Goal: Information Seeking & Learning: Learn about a topic

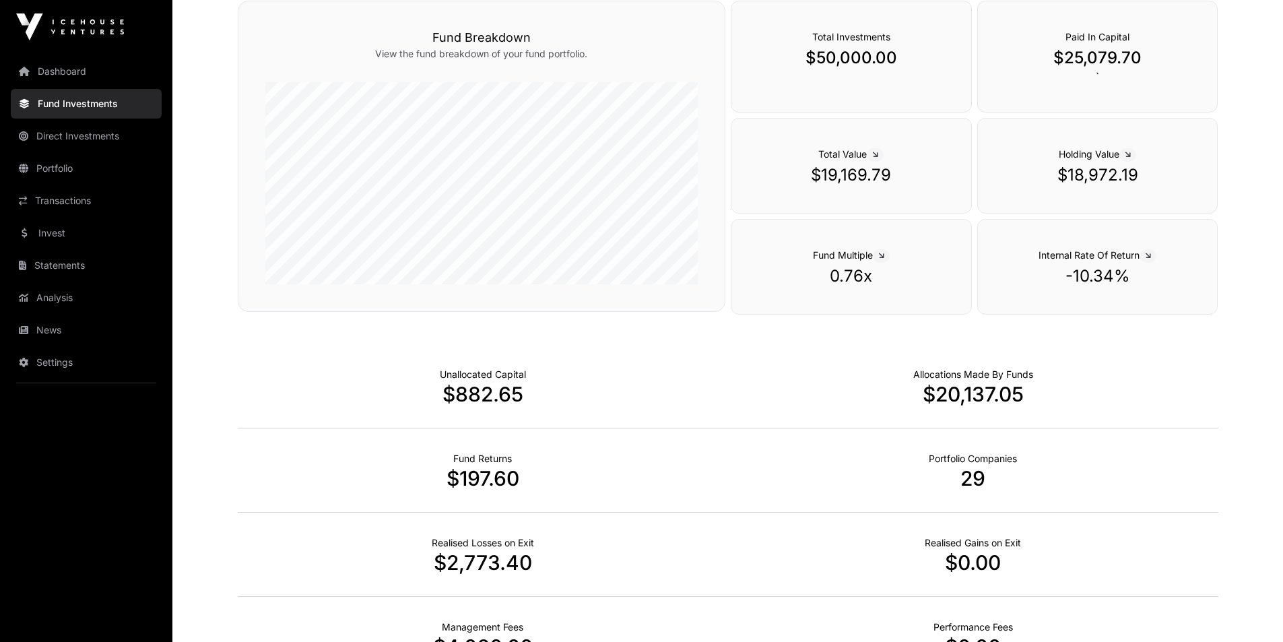
scroll to position [323, 0]
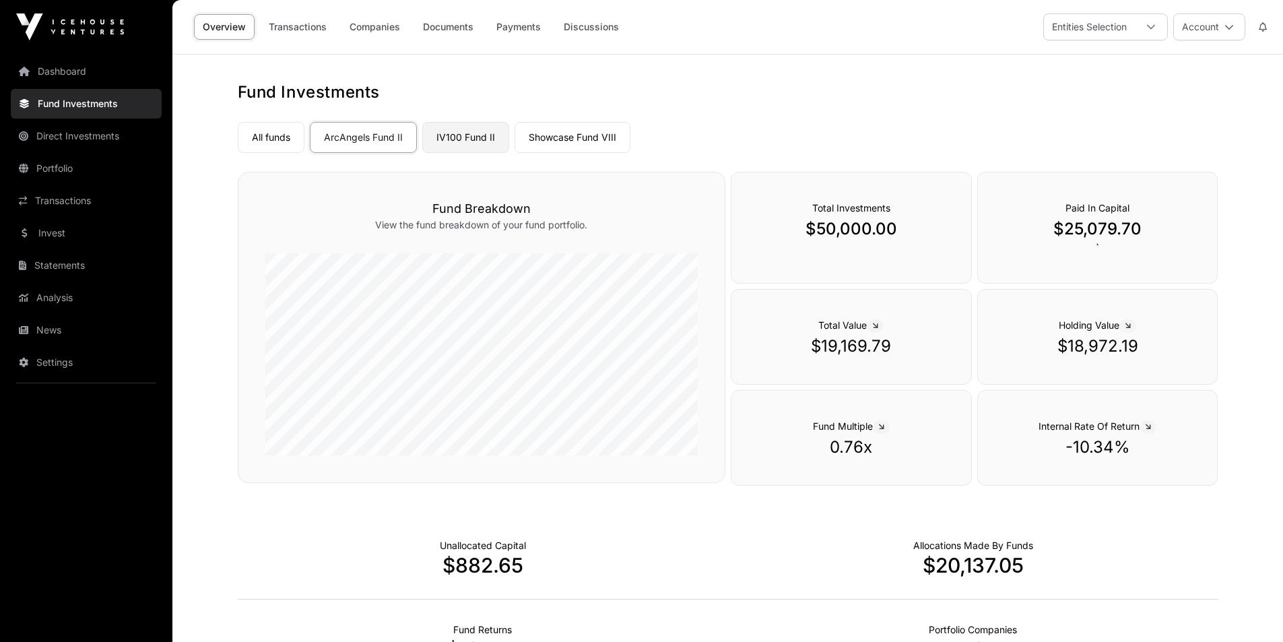
click at [457, 140] on link "IV100 Fund II" at bounding box center [465, 137] width 87 height 31
click at [380, 137] on link "ArcAngels Fund II" at bounding box center [363, 137] width 107 height 31
drag, startPoint x: 599, startPoint y: 137, endPoint x: 1276, endPoint y: 125, distance: 677.1
click at [599, 137] on link "Showcase Fund VIII" at bounding box center [573, 137] width 116 height 31
click at [279, 140] on link "All funds" at bounding box center [271, 137] width 67 height 31
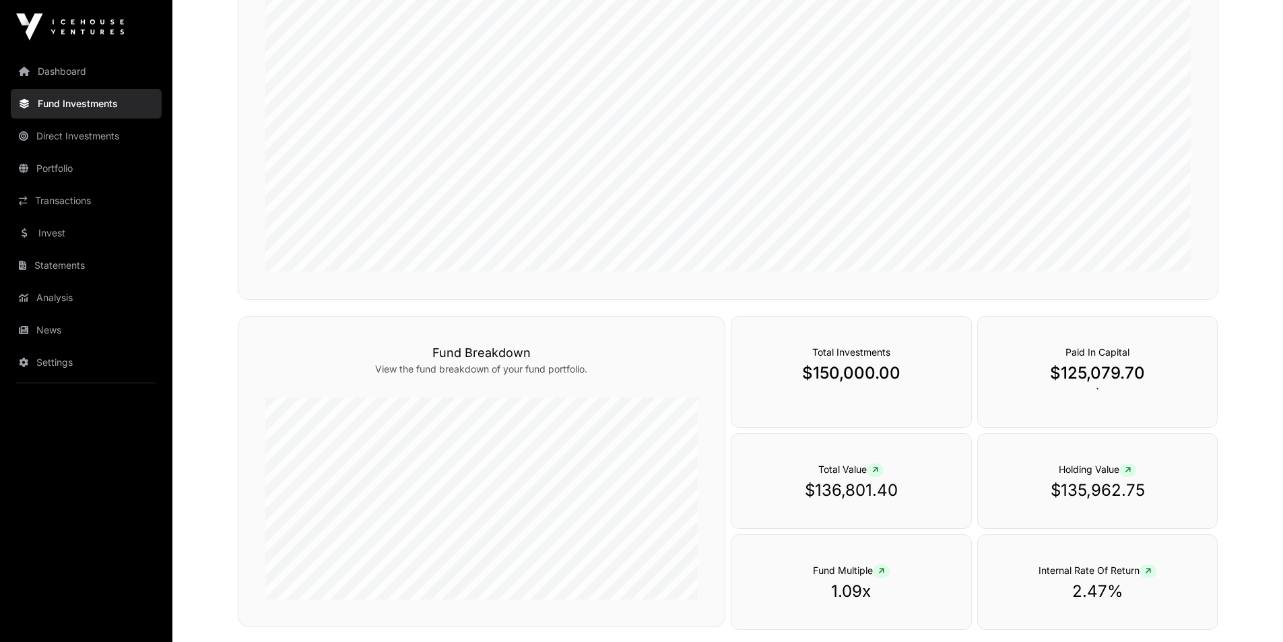
scroll to position [337, 0]
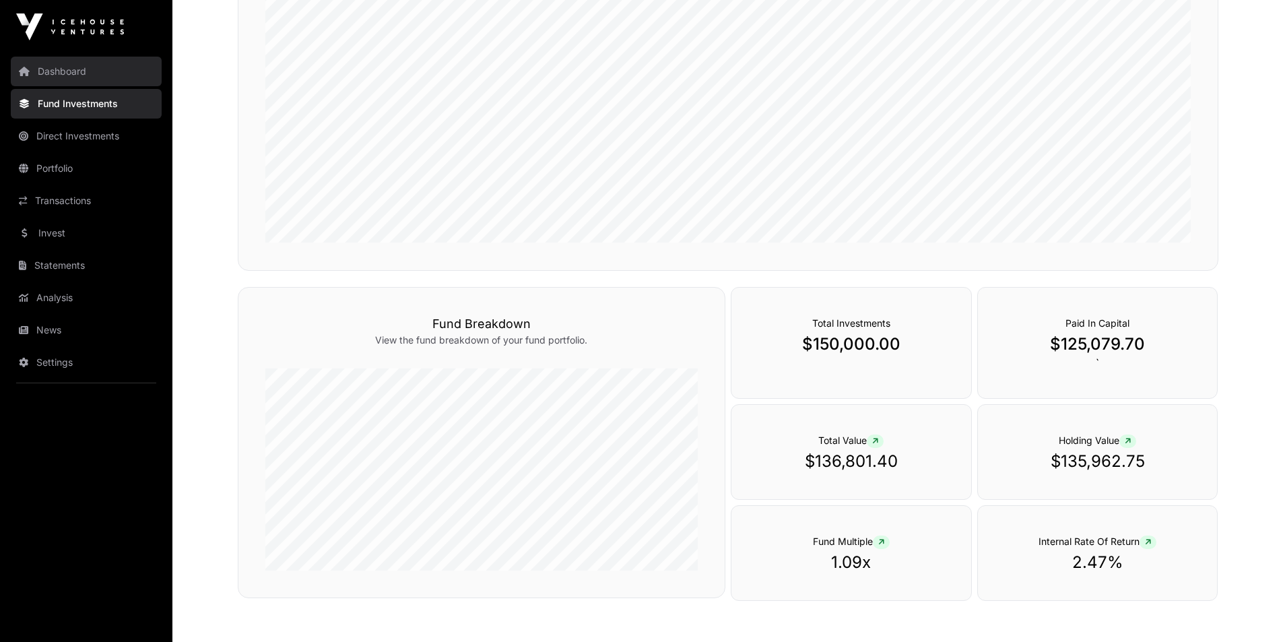
click at [80, 76] on link "Dashboard" at bounding box center [86, 72] width 151 height 30
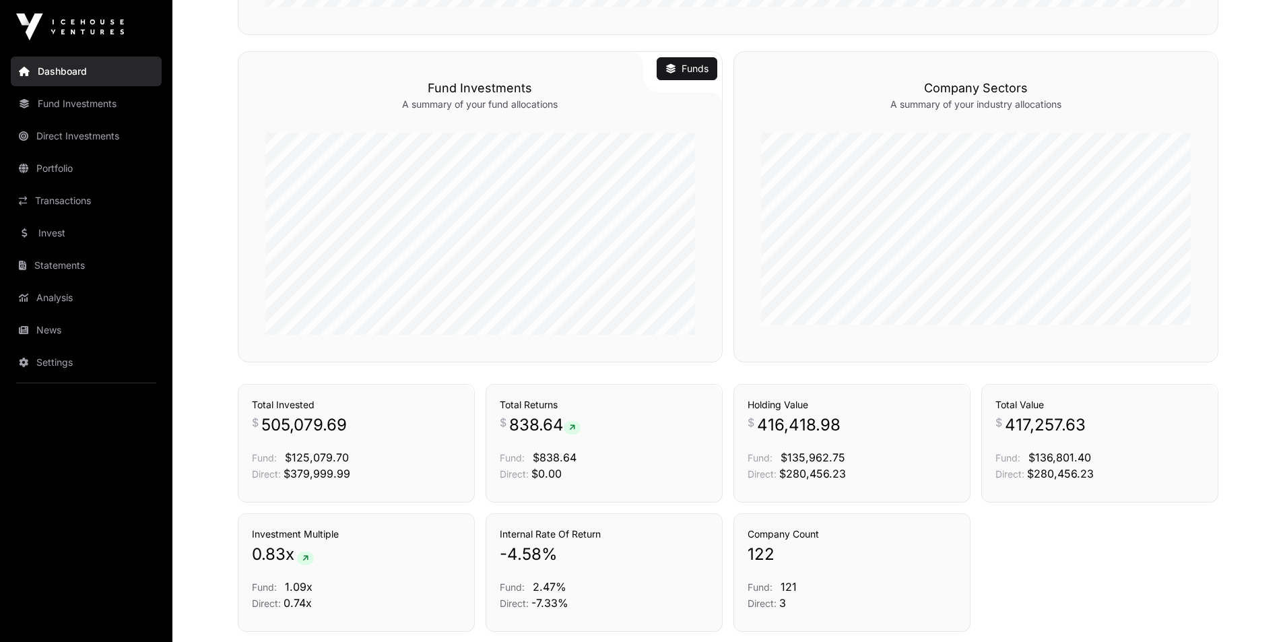
scroll to position [642, 0]
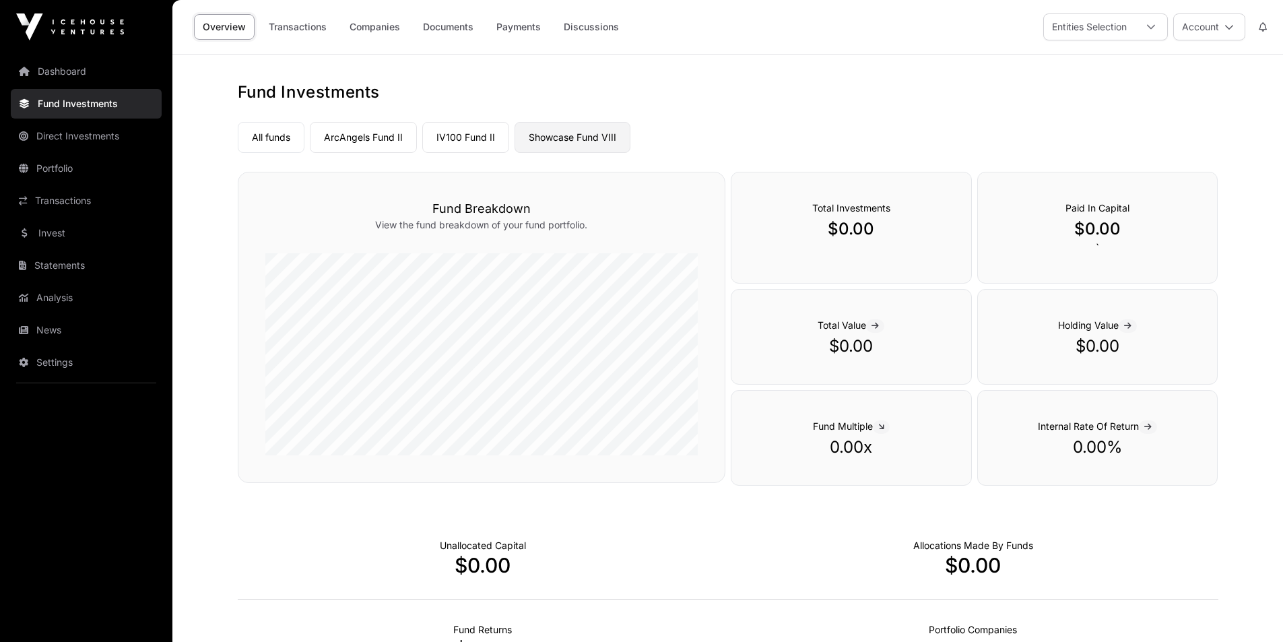
click at [560, 145] on link "Showcase Fund VIII" at bounding box center [573, 137] width 116 height 31
